Goal: Task Accomplishment & Management: Manage account settings

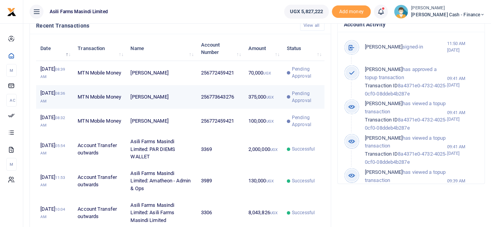
scroll to position [272, 0]
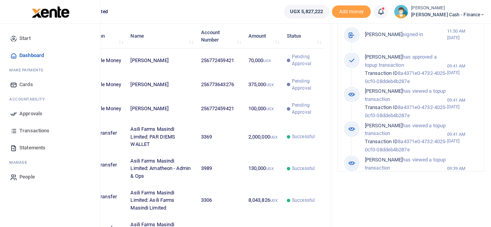
click at [25, 115] on span "Approvals" at bounding box center [30, 114] width 23 height 8
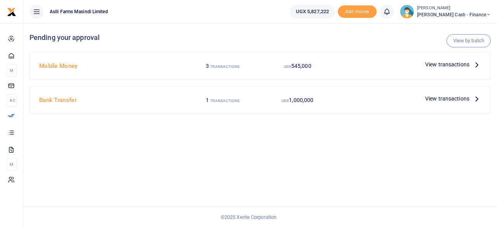
click at [475, 65] on icon at bounding box center [476, 64] width 9 height 9
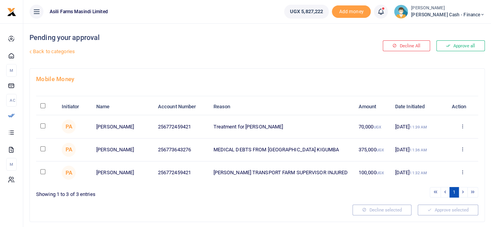
scroll to position [19, 0]
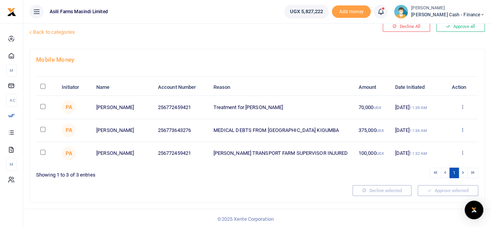
click at [462, 130] on icon at bounding box center [462, 129] width 5 height 5
click at [429, 175] on link "Details" at bounding box center [433, 176] width 61 height 11
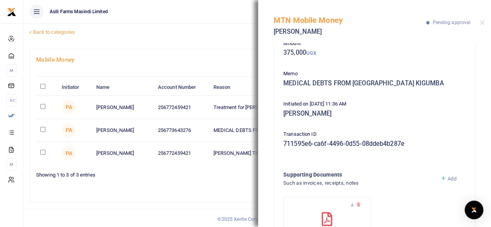
scroll to position [100, 0]
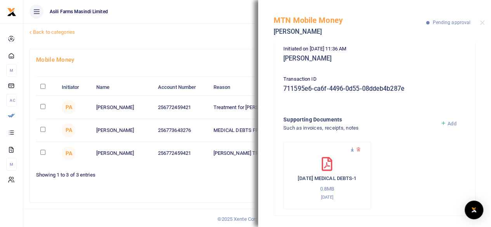
click at [350, 149] on icon at bounding box center [351, 149] width 5 height 5
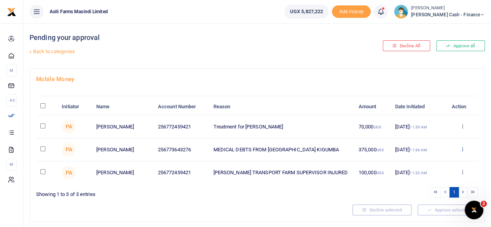
click at [462, 152] on link at bounding box center [462, 150] width 5 height 6
click at [425, 196] on link "Details" at bounding box center [433, 196] width 61 height 11
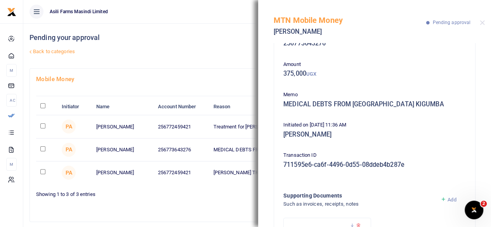
scroll to position [100, 0]
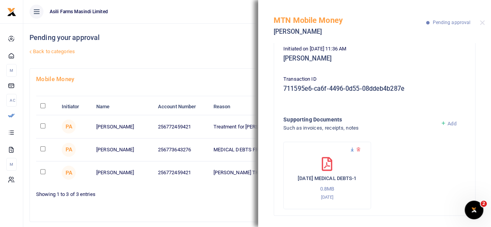
click at [352, 149] on icon at bounding box center [351, 149] width 5 height 5
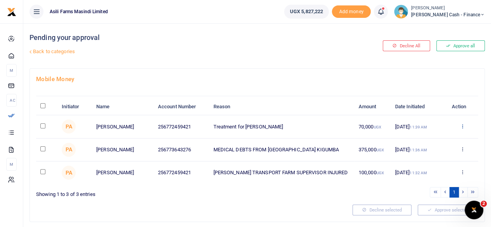
click at [462, 126] on icon at bounding box center [462, 125] width 5 height 5
click at [424, 173] on link "Details" at bounding box center [433, 173] width 61 height 11
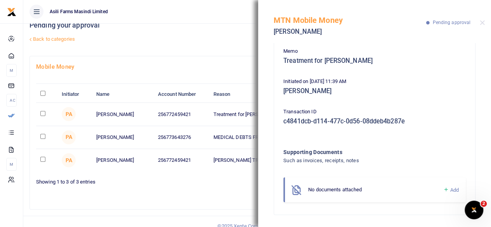
scroll to position [19, 0]
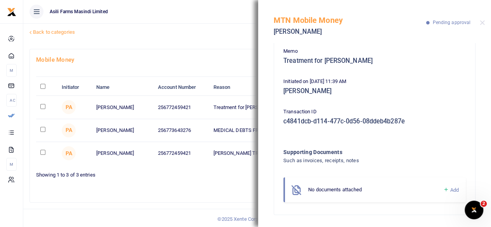
click at [485, 24] on div "MTN Mobile Money Allan Oryema Pending approval" at bounding box center [374, 21] width 233 height 43
click at [481, 23] on button "Close" at bounding box center [481, 22] width 5 height 5
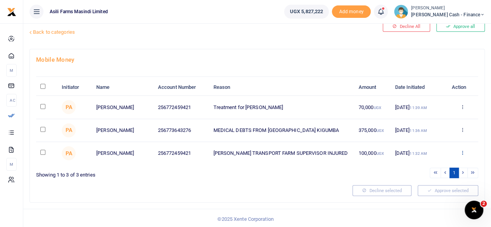
click at [462, 153] on icon at bounding box center [462, 152] width 5 height 5
click at [427, 198] on link "Details" at bounding box center [433, 199] width 61 height 11
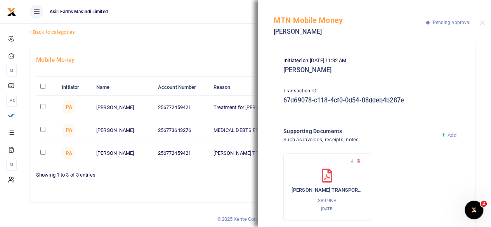
scroll to position [100, 0]
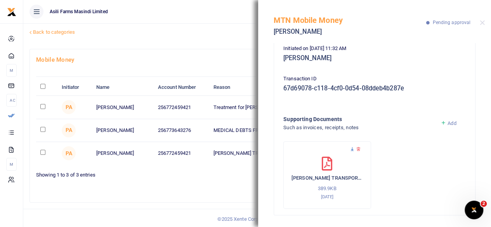
click at [352, 148] on icon at bounding box center [351, 149] width 5 height 5
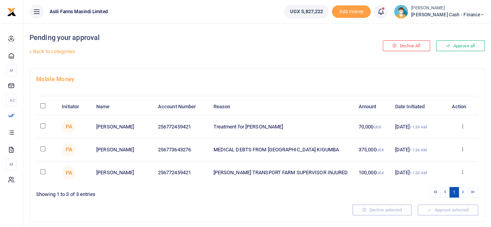
click at [42, 170] on input "checkbox" at bounding box center [42, 171] width 5 height 5
checkbox input "true"
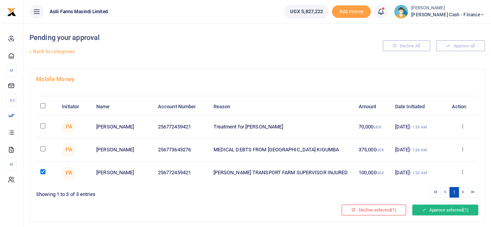
click at [446, 207] on button "Approve selected (1)" at bounding box center [445, 209] width 66 height 11
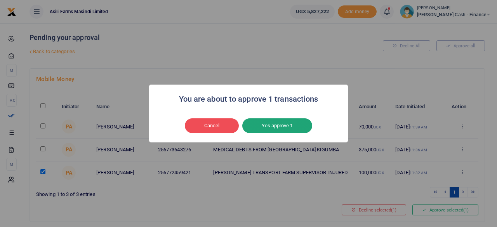
click at [284, 125] on button "Yes approve 1" at bounding box center [277, 125] width 70 height 15
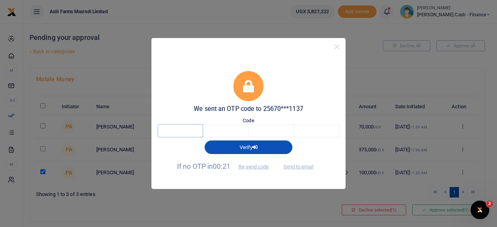
click at [185, 136] on input "text" at bounding box center [179, 130] width 45 height 13
type input "6"
type input "2"
type input "3"
type input "9"
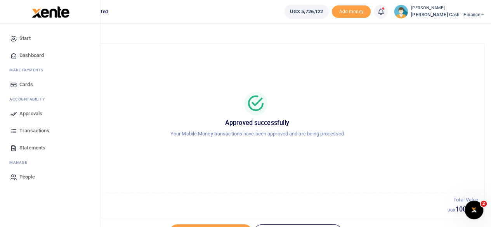
click at [27, 114] on span "Approvals" at bounding box center [30, 114] width 23 height 8
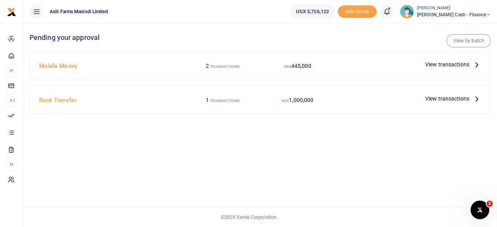
click at [477, 64] on icon at bounding box center [476, 64] width 9 height 9
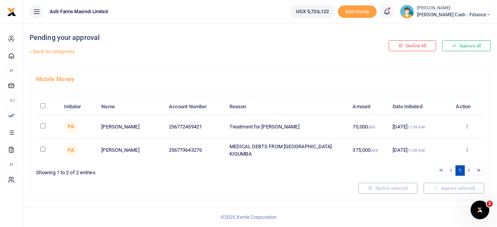
click at [43, 148] on input "checkbox" at bounding box center [42, 149] width 5 height 5
checkbox input "true"
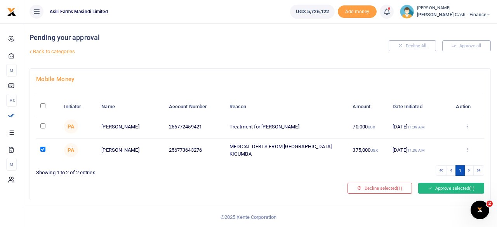
click at [448, 186] on button "Approve selected (1)" at bounding box center [451, 188] width 66 height 11
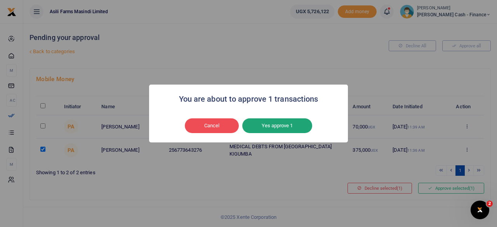
click at [288, 128] on button "Yes approve 1" at bounding box center [277, 125] width 70 height 15
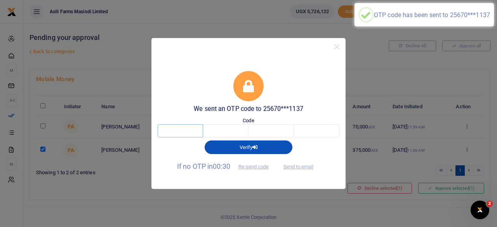
click at [193, 130] on input "text" at bounding box center [179, 130] width 45 height 13
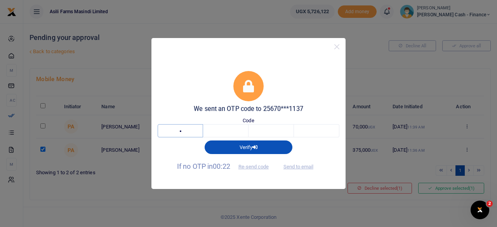
type input "3"
type input "5"
type input "9"
type input "5"
